Goal: Navigation & Orientation: Find specific page/section

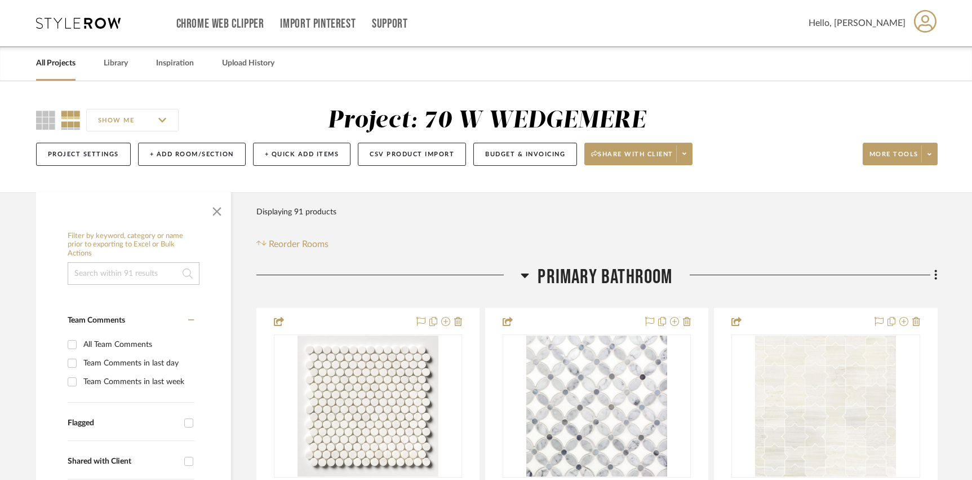
click at [133, 57] on div "All Projects Library Inspiration Upload History" at bounding box center [486, 63] width 934 height 34
click at [117, 66] on link "Library" at bounding box center [116, 63] width 24 height 15
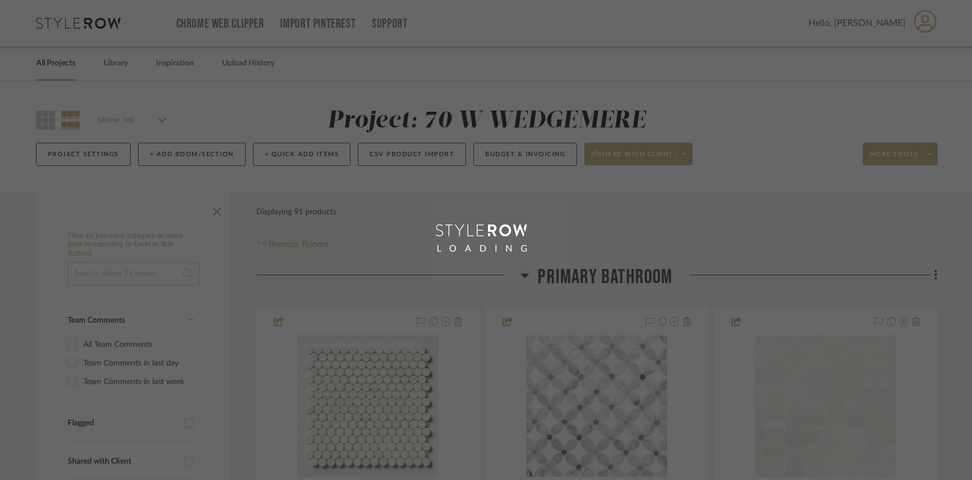
click at [63, 67] on div "LOADING" at bounding box center [486, 240] width 972 height 480
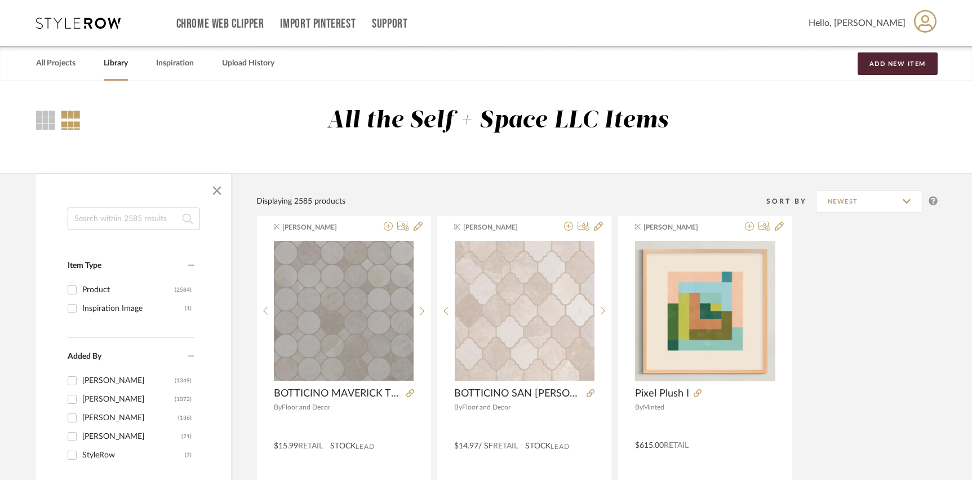
click at [63, 67] on link "All Projects" at bounding box center [55, 63] width 39 height 15
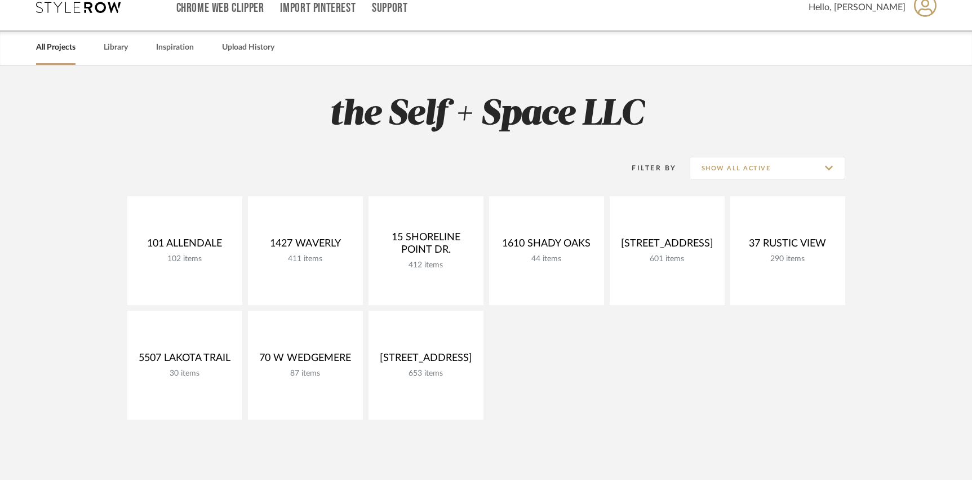
scroll to position [17, 0]
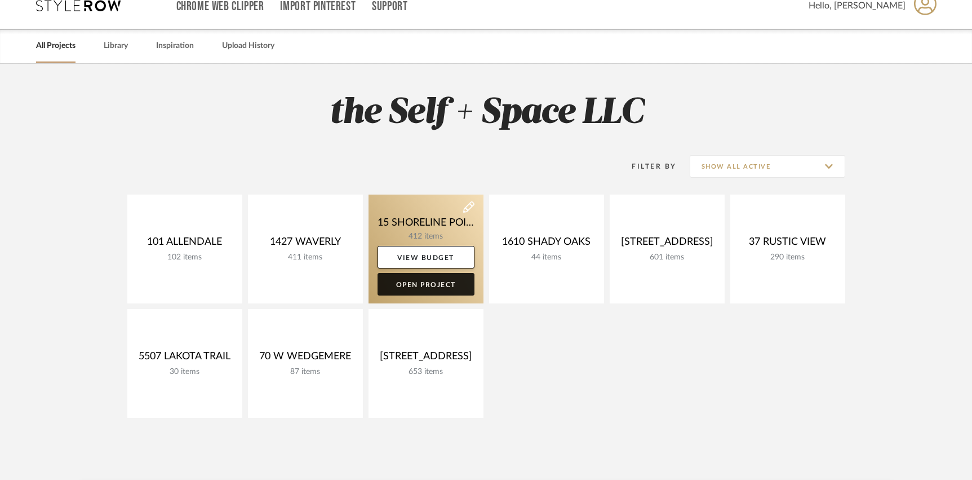
click at [450, 282] on link "Open Project" at bounding box center [426, 284] width 97 height 23
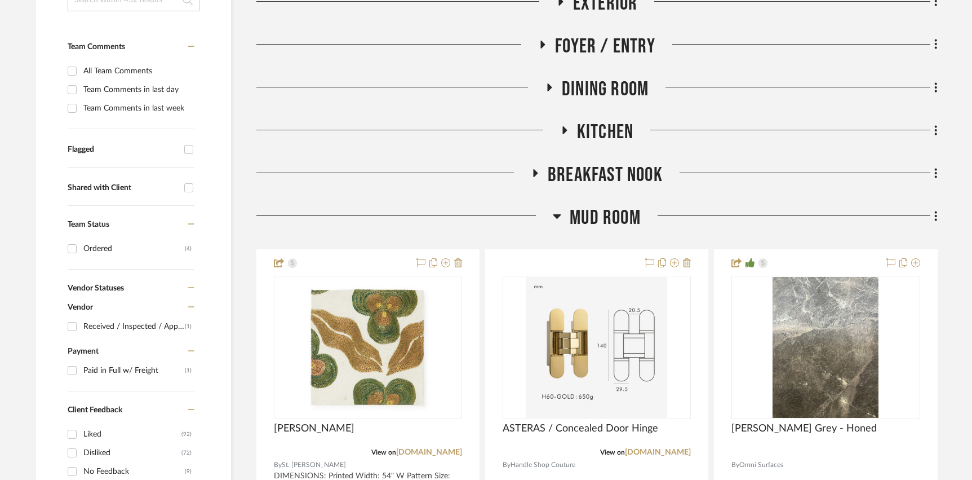
scroll to position [285, 0]
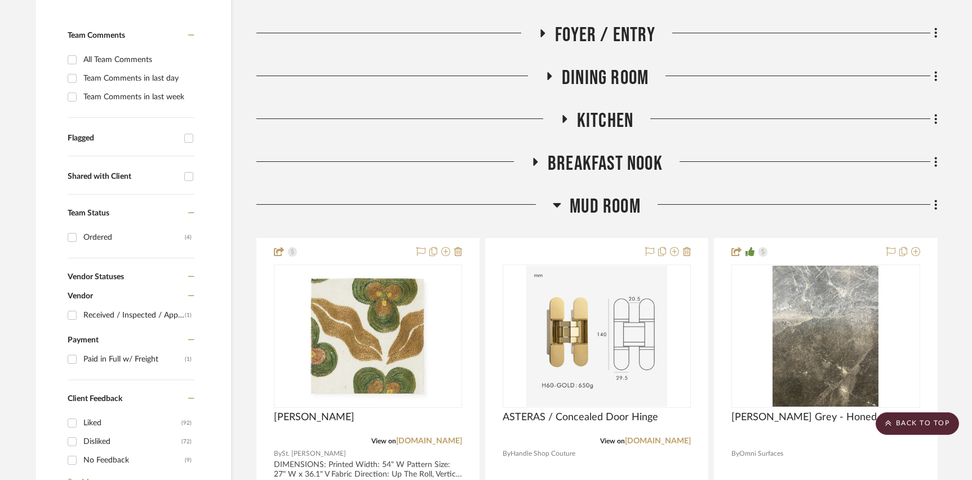
click at [601, 203] on span "Mud Room" at bounding box center [605, 206] width 71 height 24
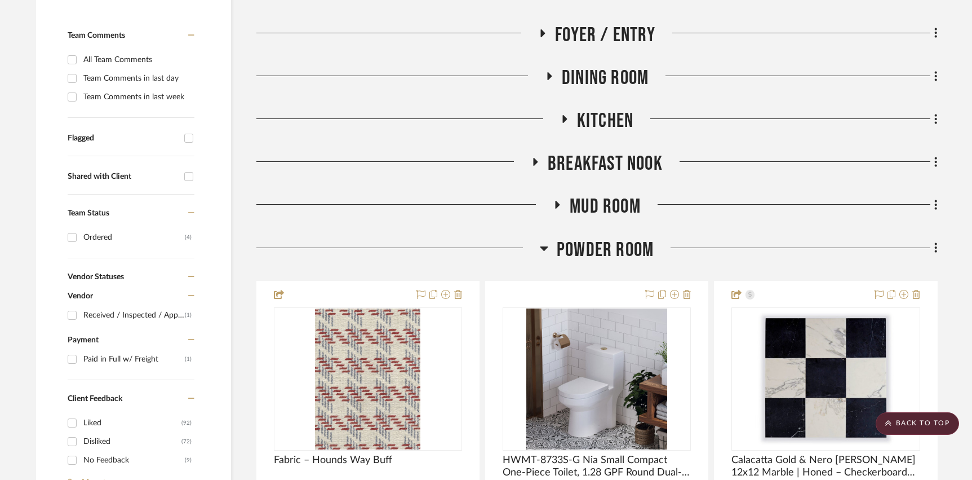
click at [601, 203] on span "Mud Room" at bounding box center [605, 206] width 71 height 24
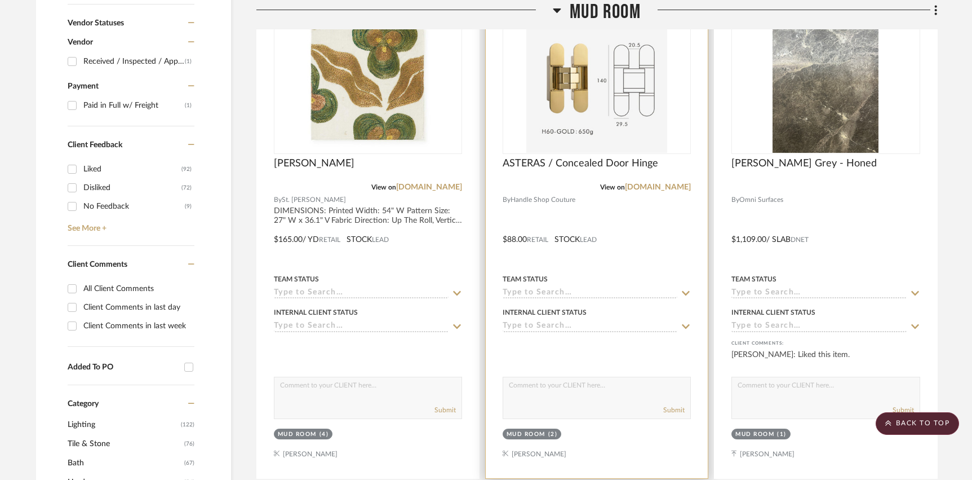
scroll to position [546, 0]
